Goal: Find specific page/section: Find specific page/section

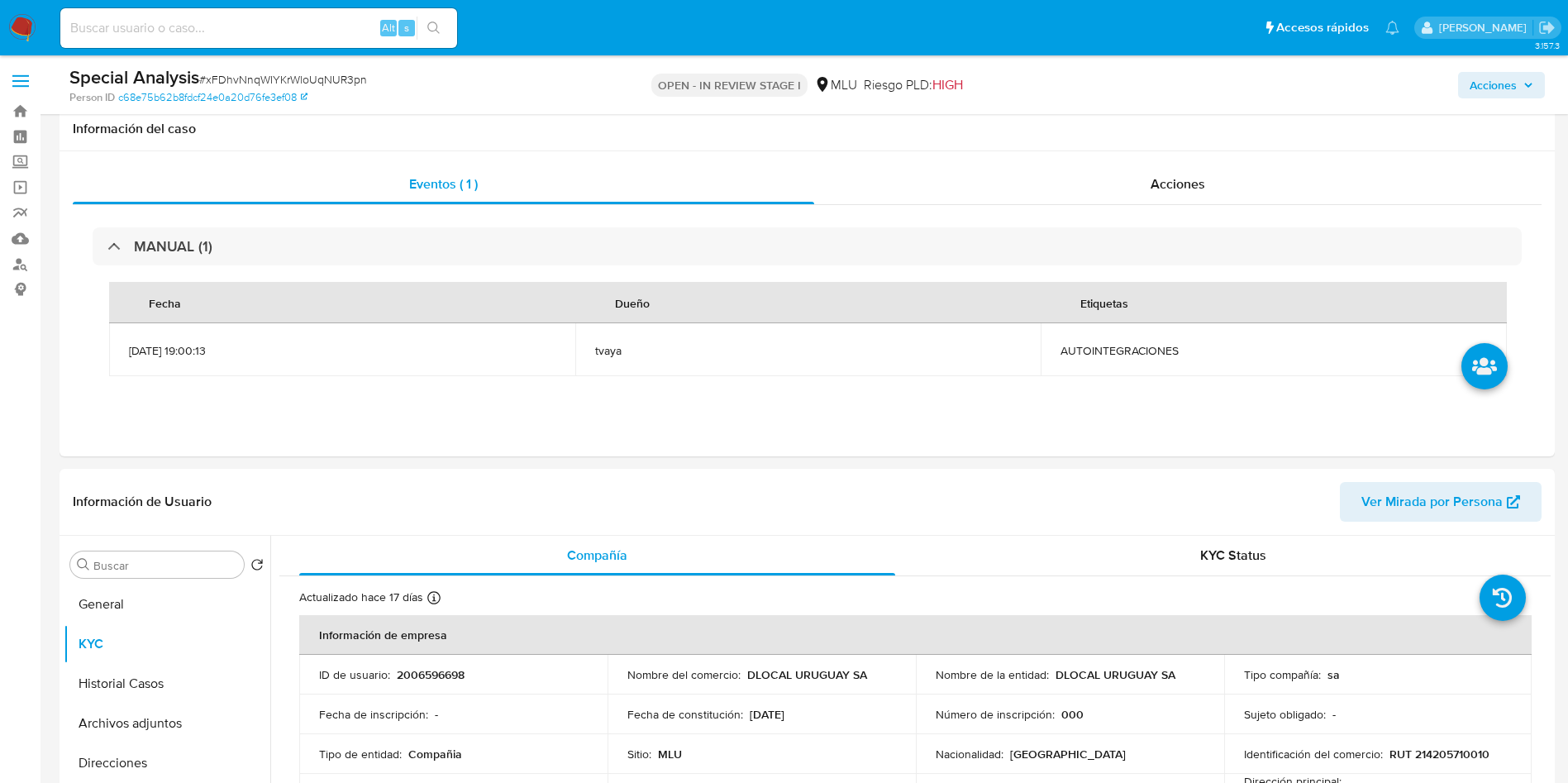
select select "100"
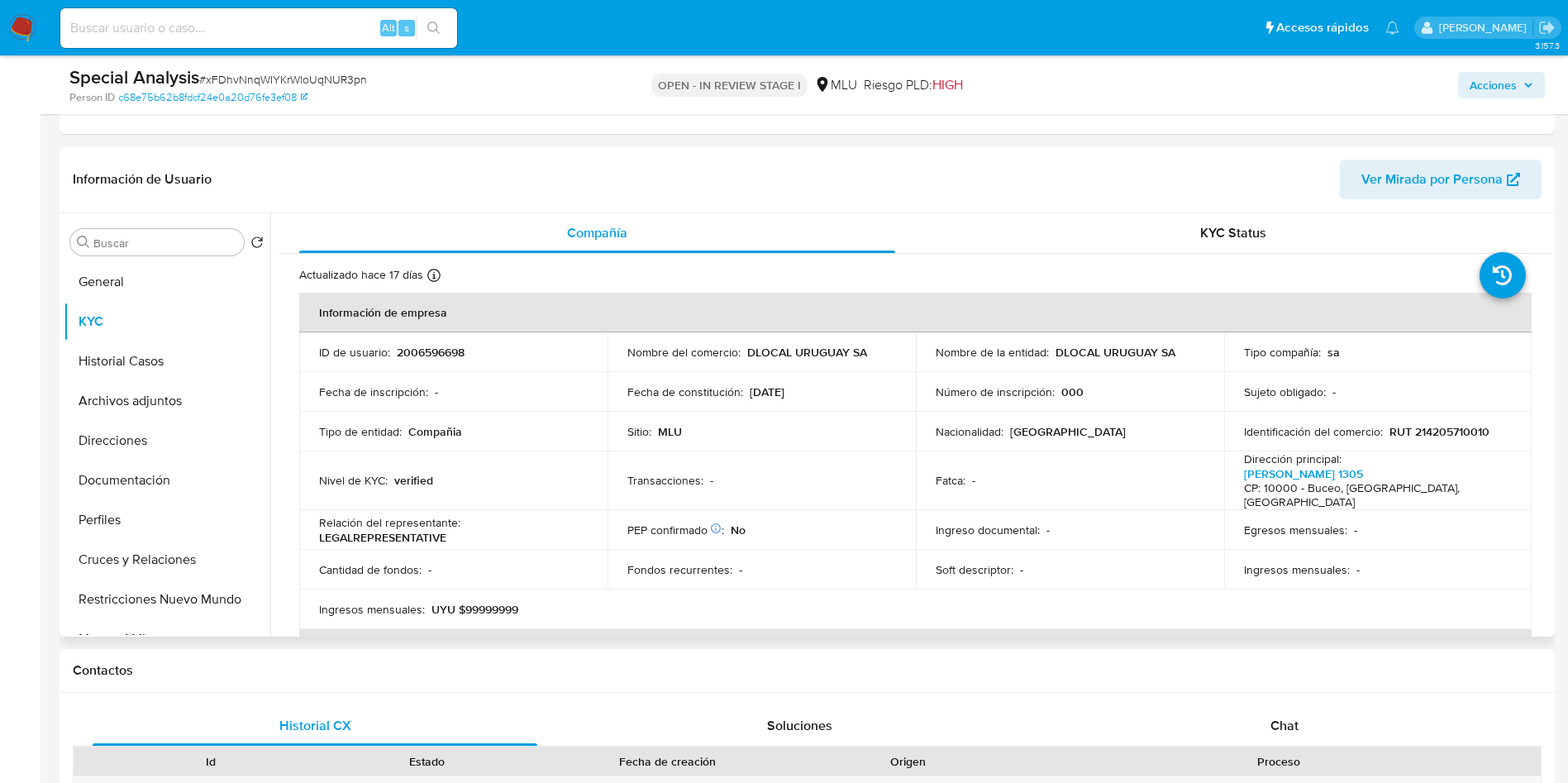
scroll to position [79, 0]
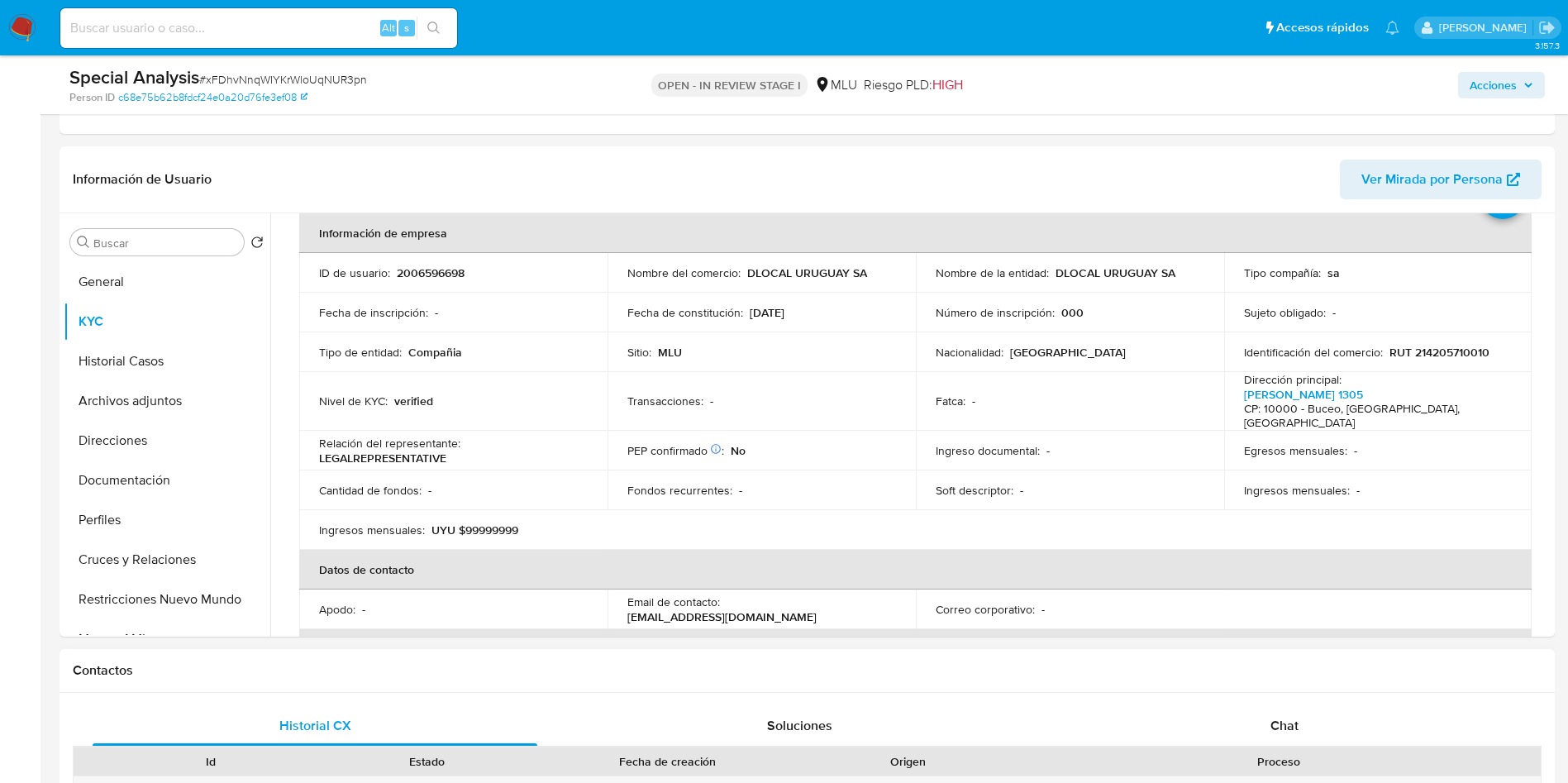
click at [1325, 652] on div "Contactos" at bounding box center [807, 671] width 1495 height 44
click at [118, 469] on button "Documentación" at bounding box center [160, 480] width 194 height 39
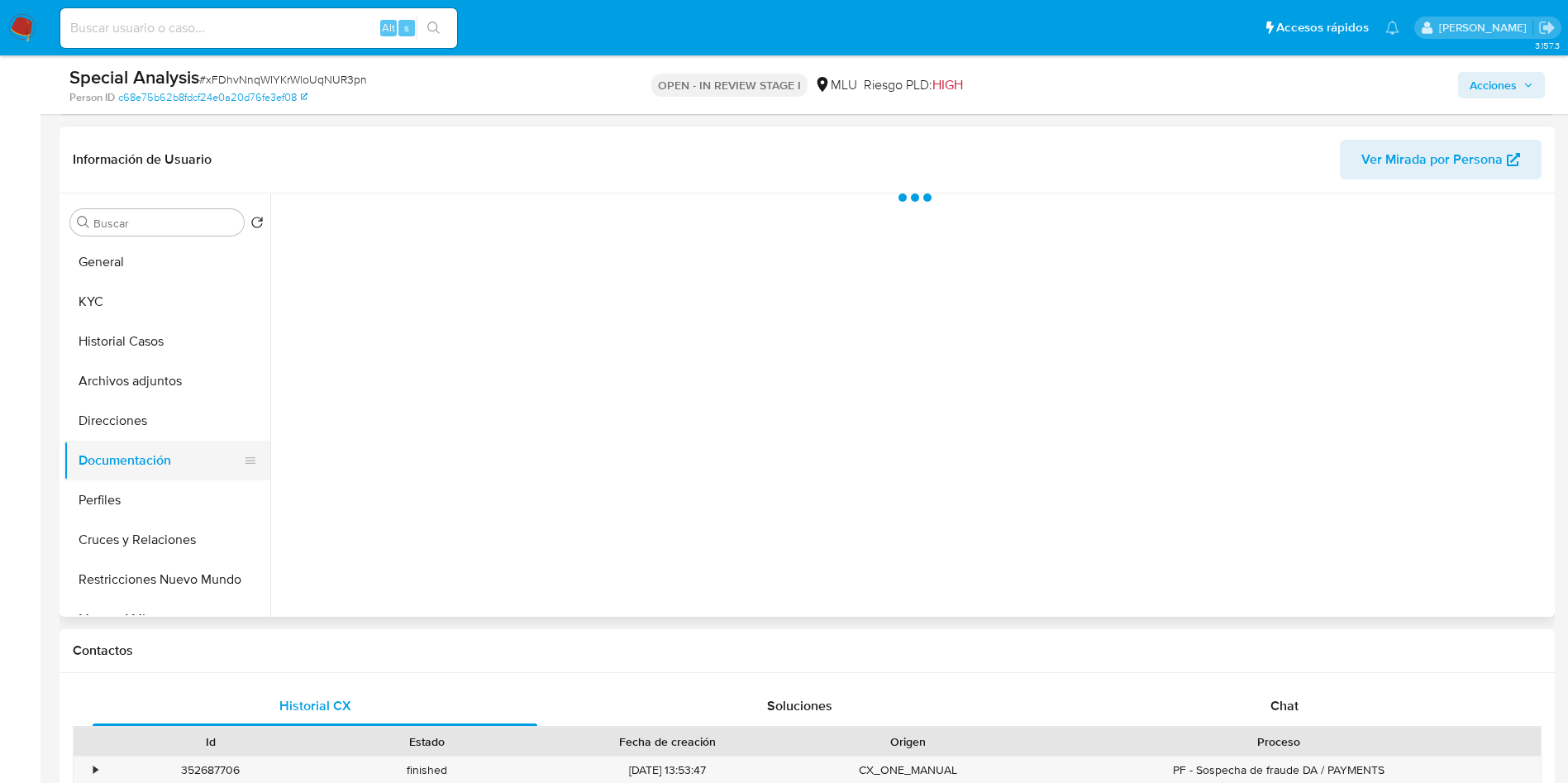
scroll to position [0, 0]
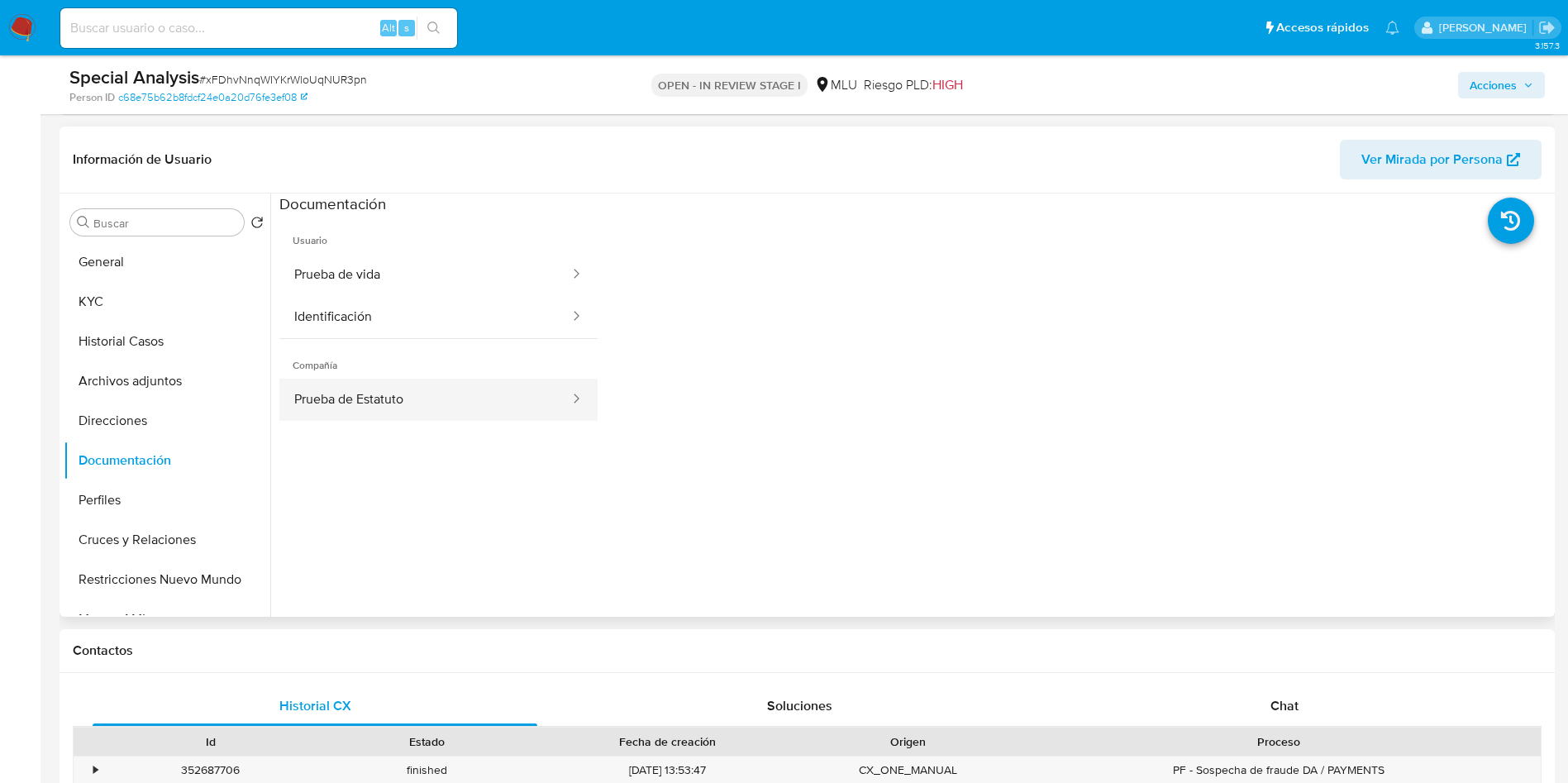
click at [421, 404] on button "Prueba de Estatuto" at bounding box center [425, 399] width 292 height 42
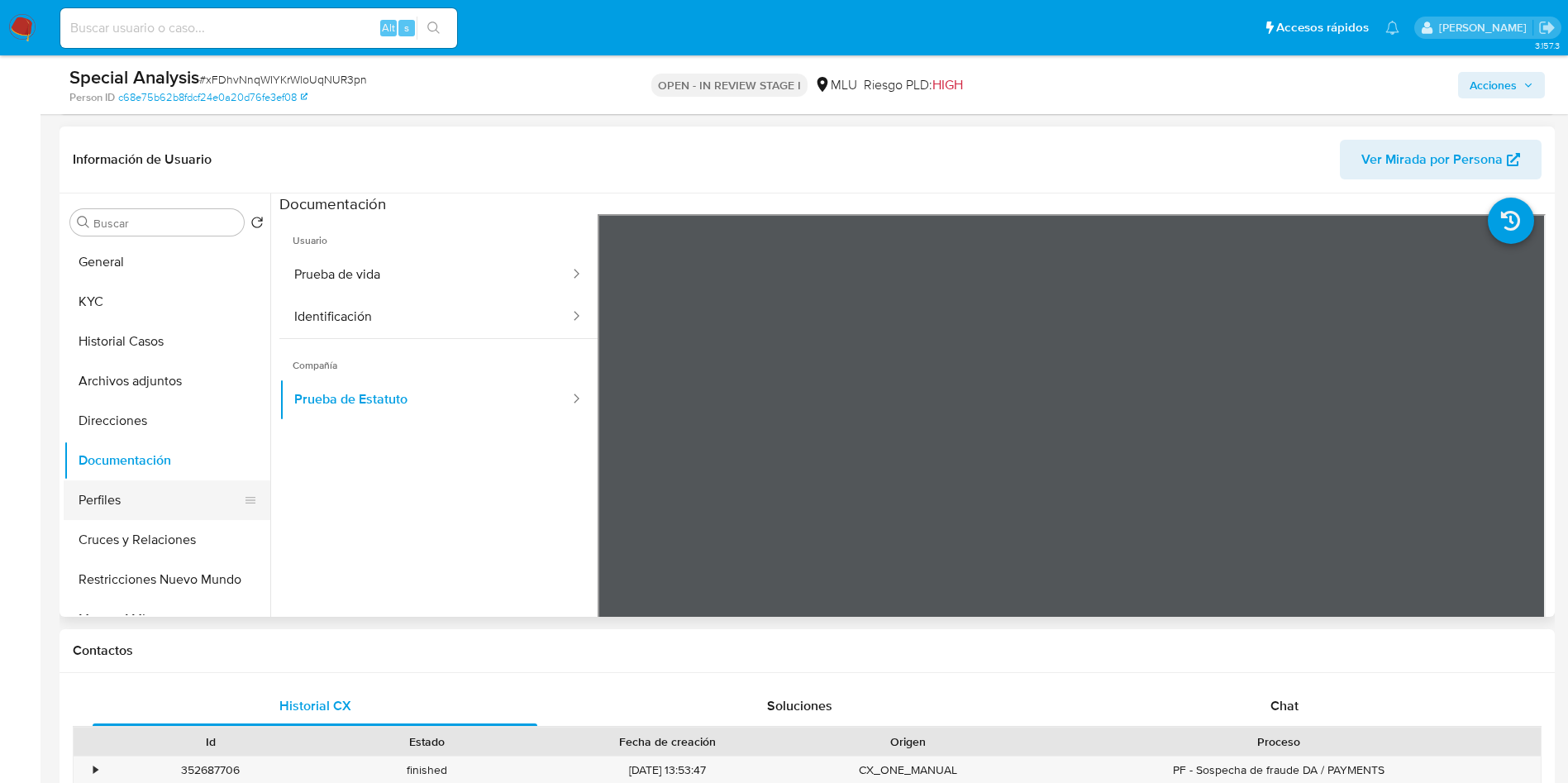
click at [150, 508] on button "Perfiles" at bounding box center [160, 500] width 194 height 39
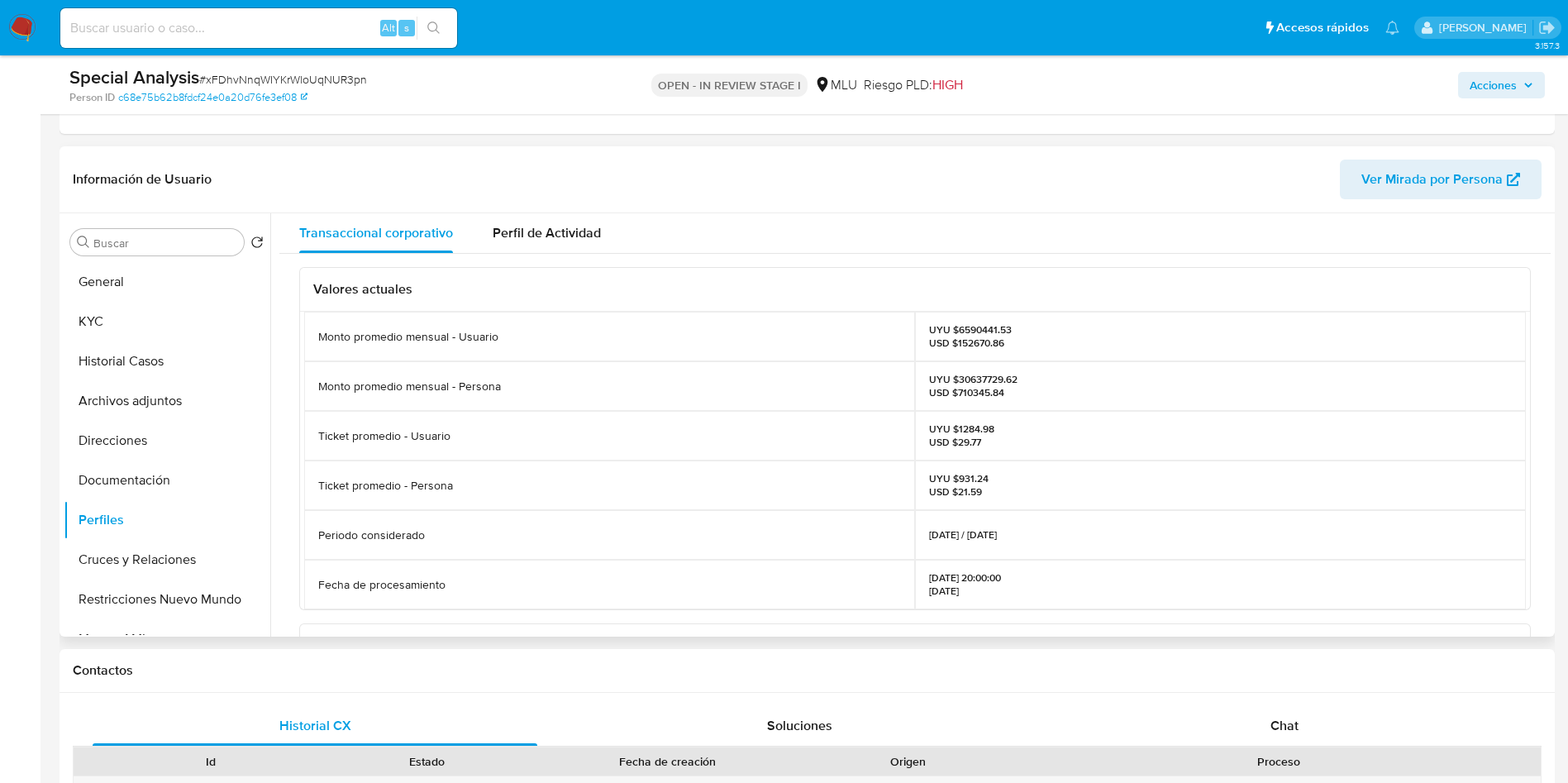
click at [966, 326] on p "UYU $6590441.53 USD $152670.86" at bounding box center [970, 337] width 83 height 27
copy p "6590441.53"
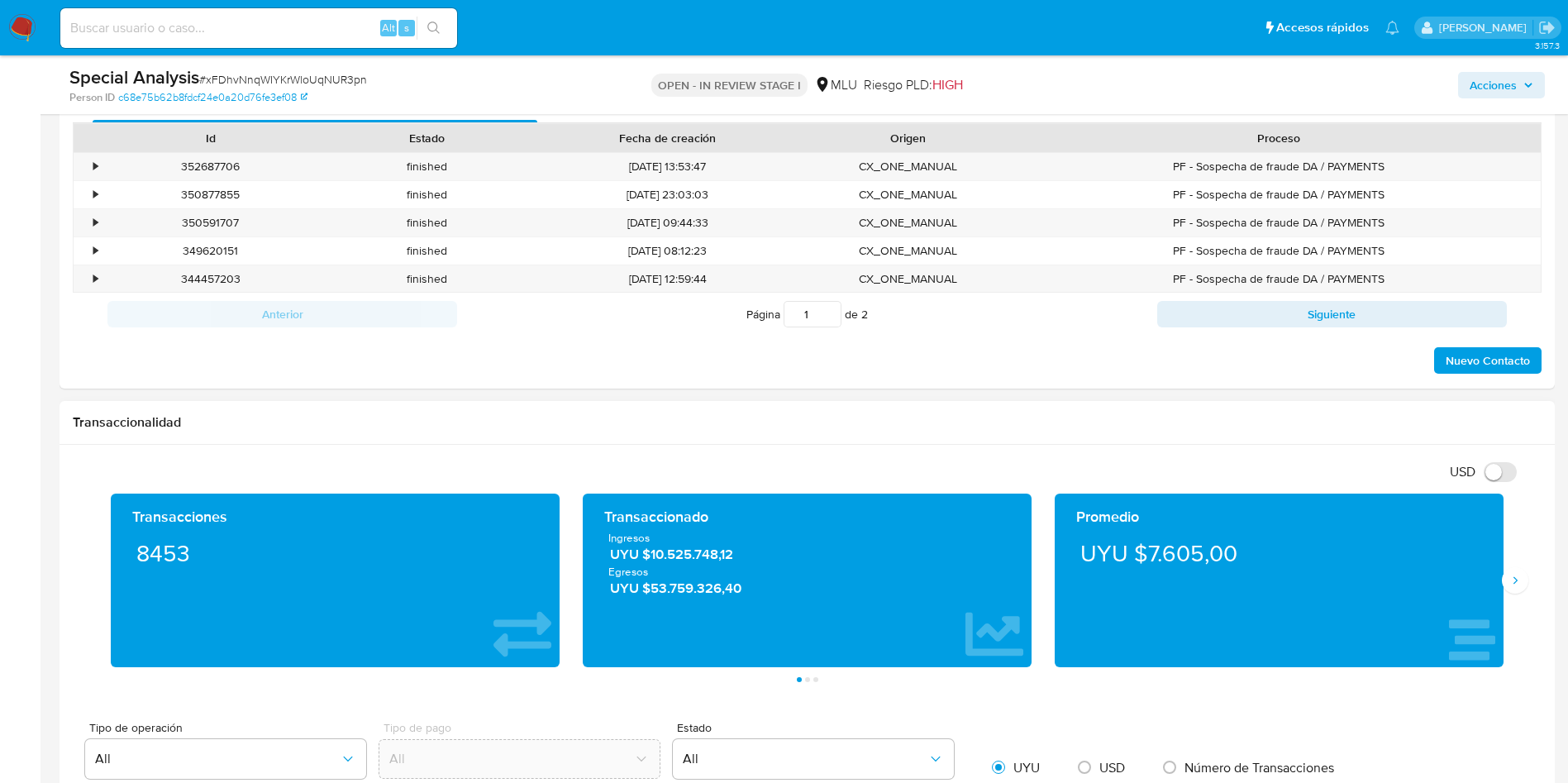
scroll to position [868, 0]
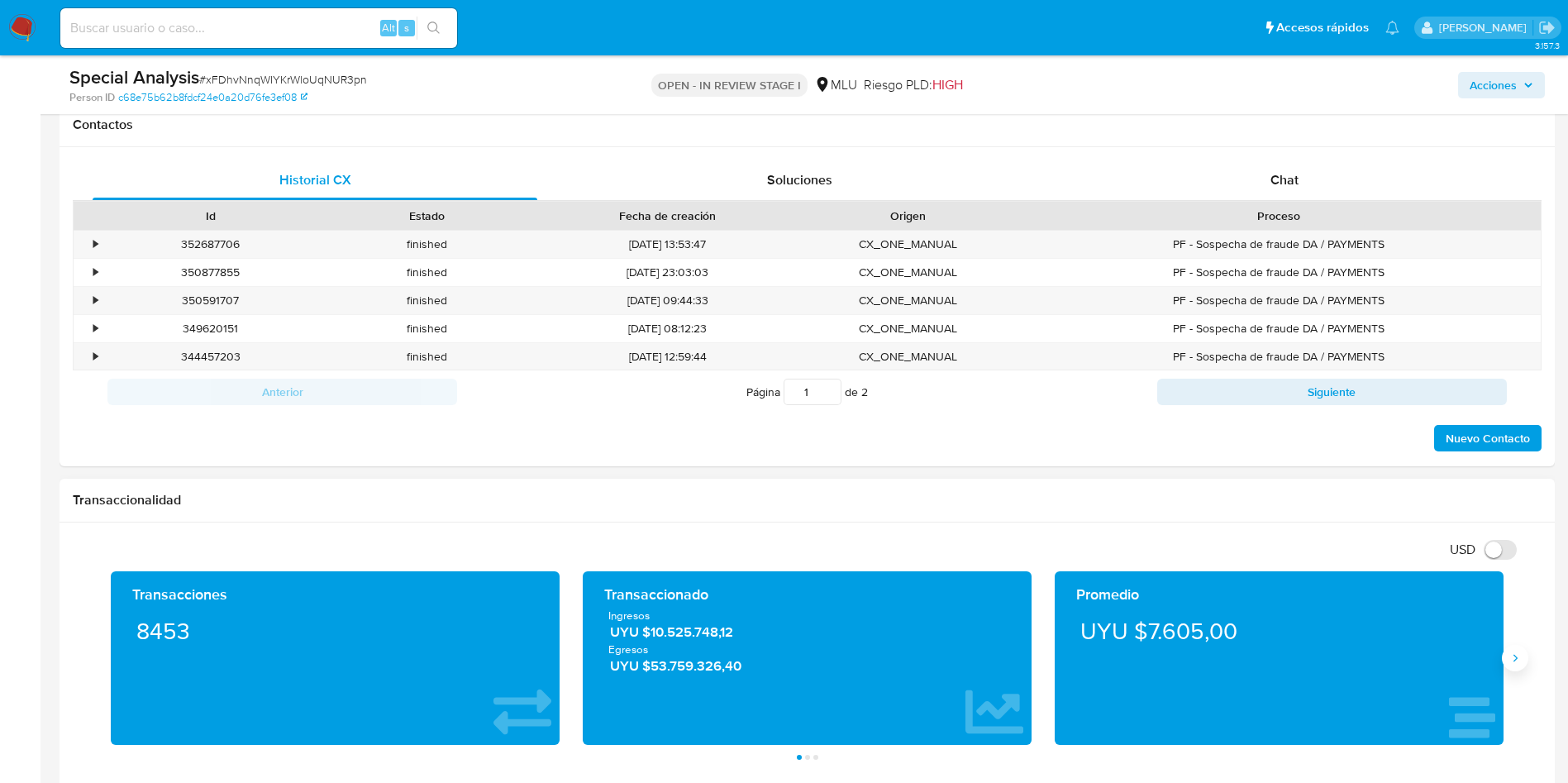
click at [1518, 659] on icon "Siguiente" at bounding box center [1514, 658] width 13 height 13
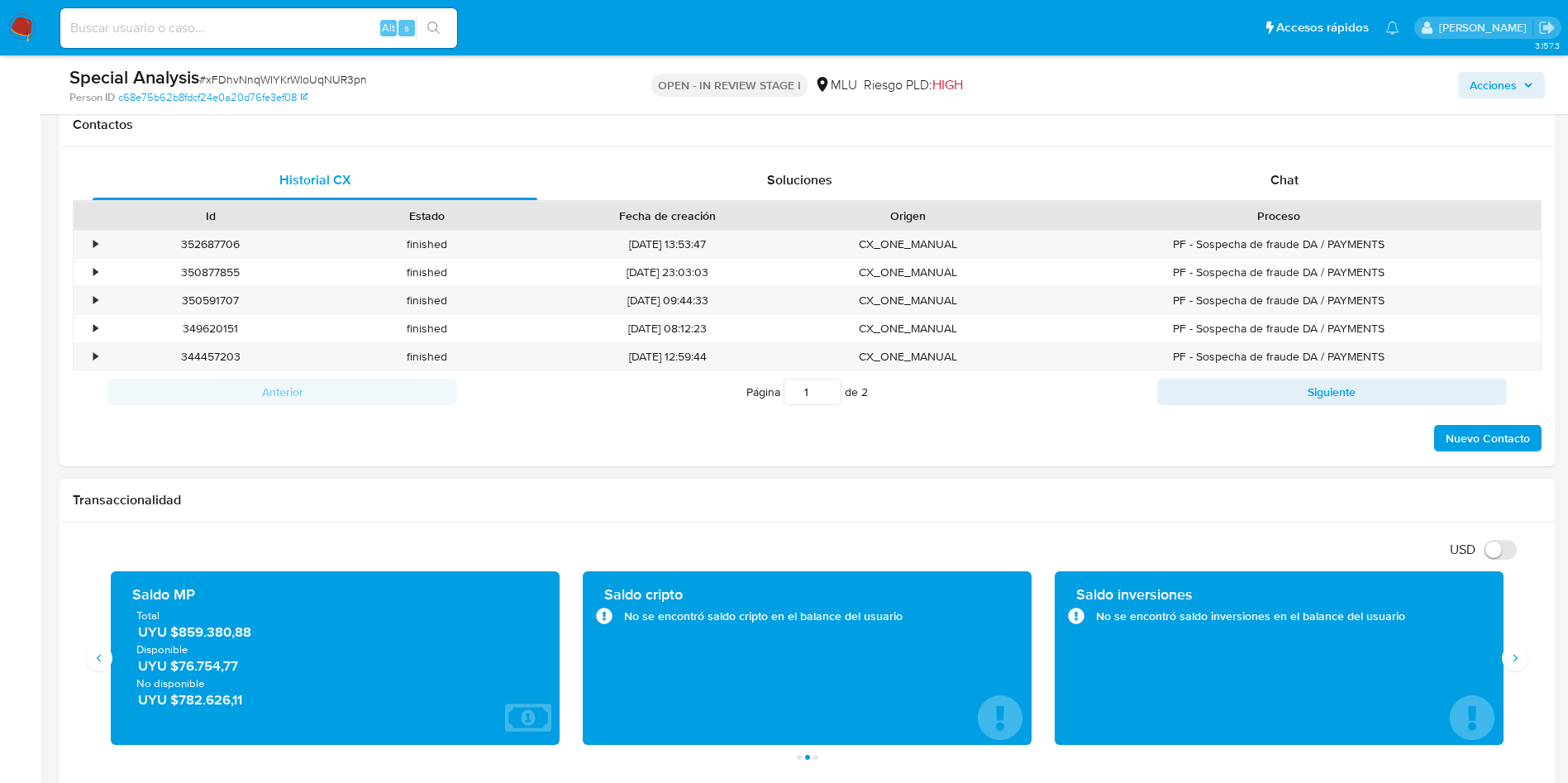
click at [190, 630] on span "UYU $859.380,88" at bounding box center [336, 631] width 396 height 19
